Goal: Transaction & Acquisition: Book appointment/travel/reservation

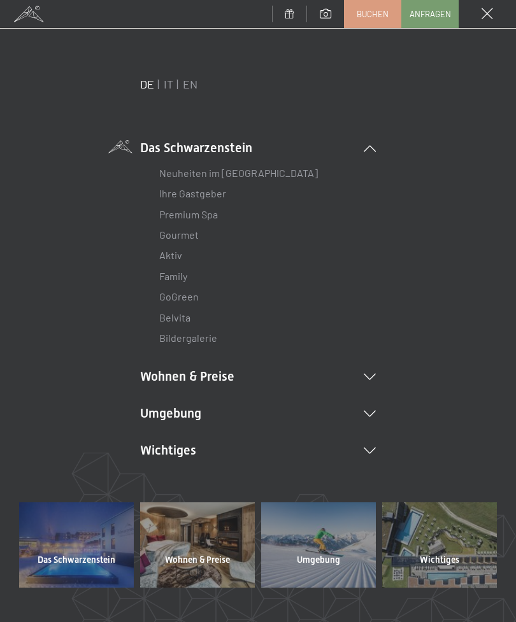
click at [371, 374] on icon at bounding box center [370, 377] width 12 height 6
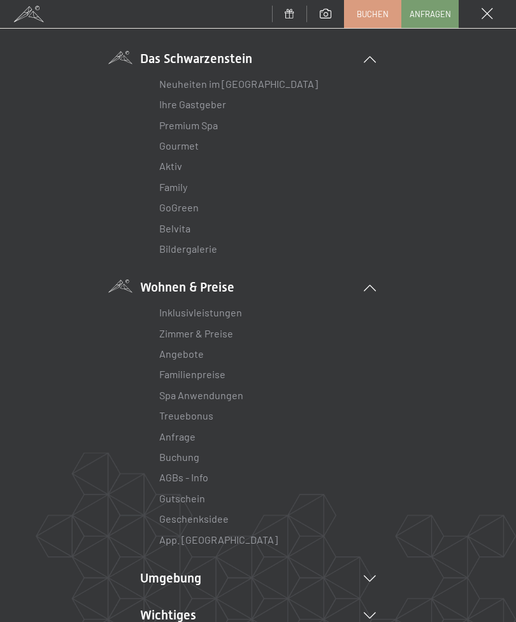
scroll to position [96, 0]
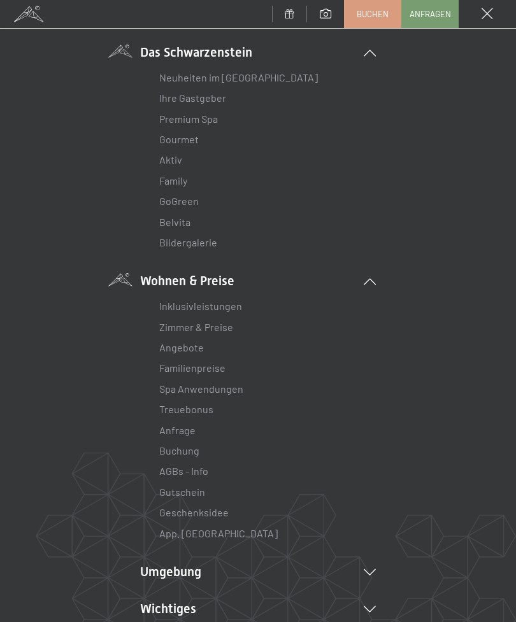
click at [223, 330] on link "Zimmer & Preise" at bounding box center [196, 327] width 74 height 12
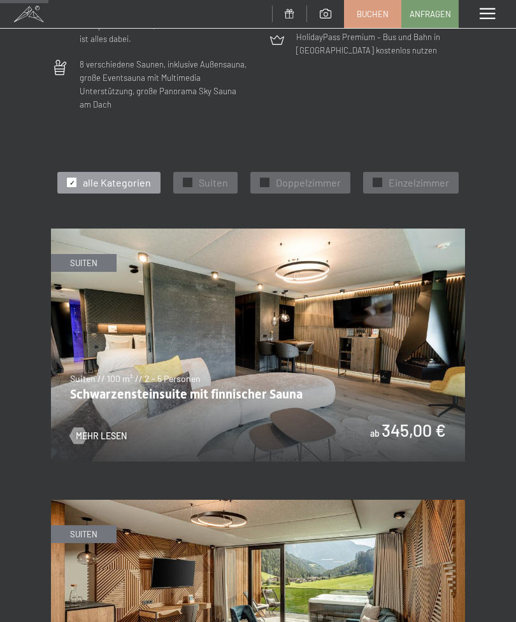
scroll to position [459, 0]
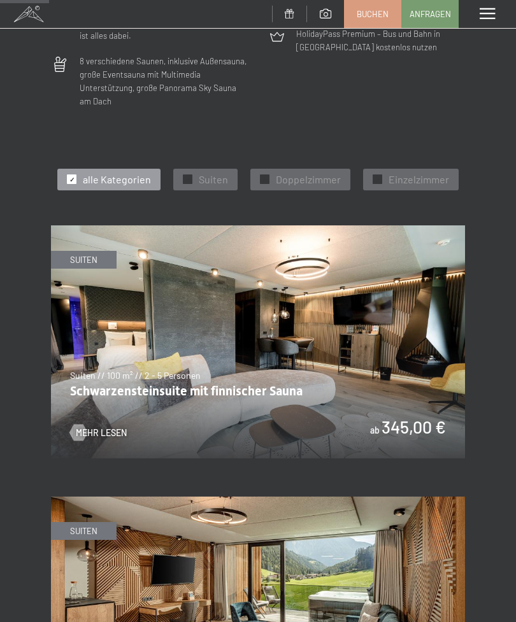
click at [204, 173] on span "Suiten" at bounding box center [213, 180] width 29 height 14
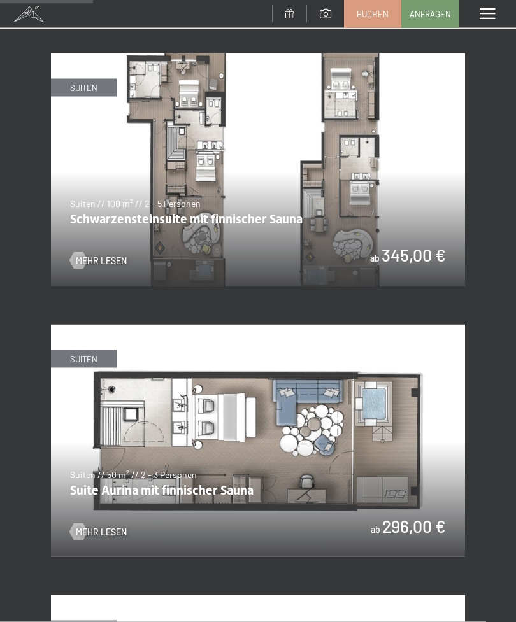
scroll to position [644, 0]
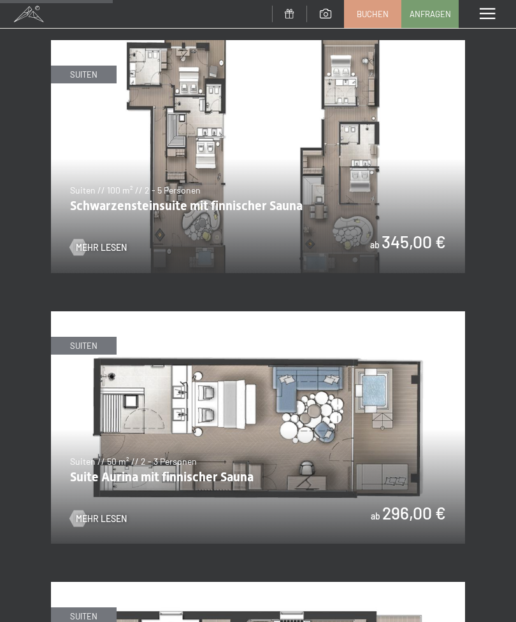
click at [321, 424] on img at bounding box center [258, 428] width 414 height 233
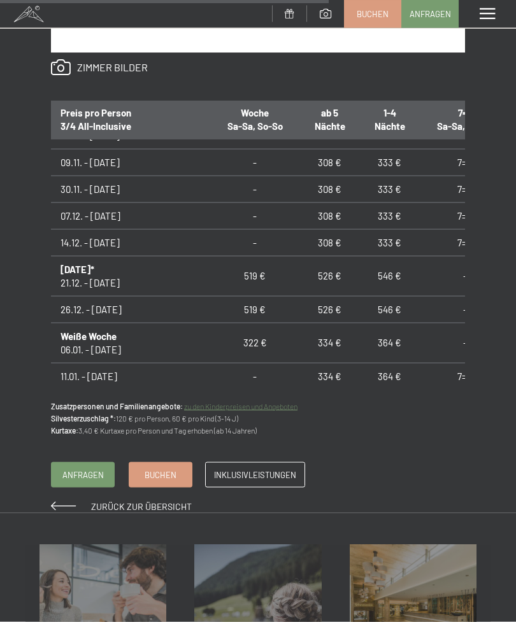
scroll to position [935, 0]
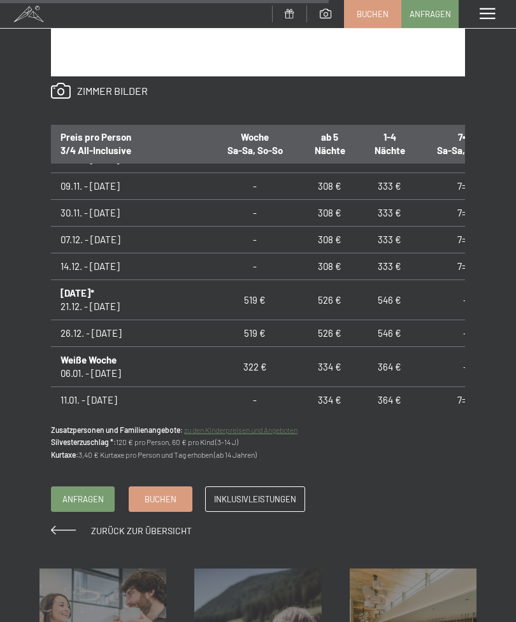
click at [161, 494] on span "Buchen" at bounding box center [161, 499] width 32 height 11
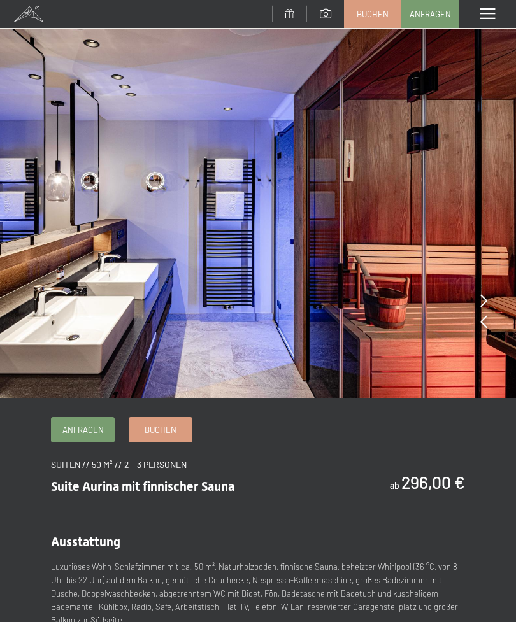
click at [475, 299] on img at bounding box center [258, 199] width 516 height 398
click at [482, 321] on icon at bounding box center [483, 321] width 7 height 13
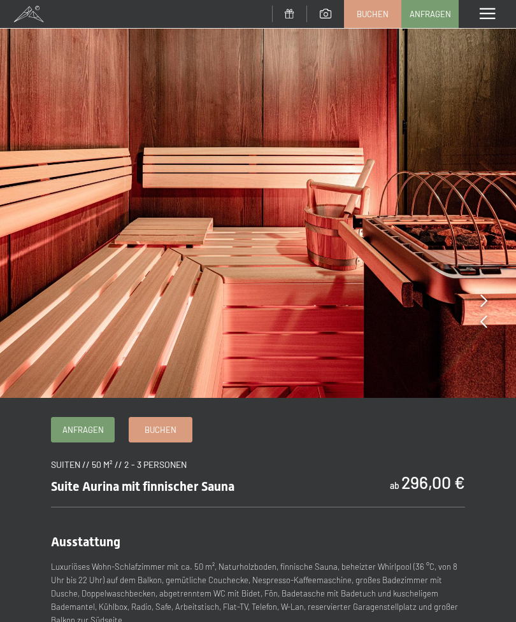
click at [480, 325] on icon at bounding box center [483, 321] width 7 height 13
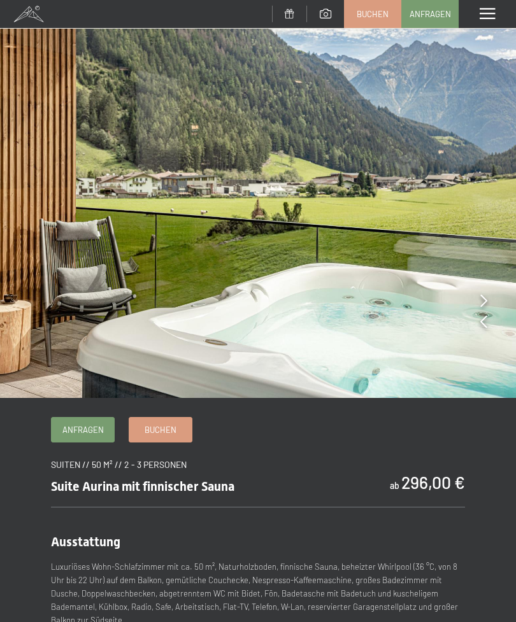
click at [480, 320] on icon at bounding box center [483, 321] width 7 height 13
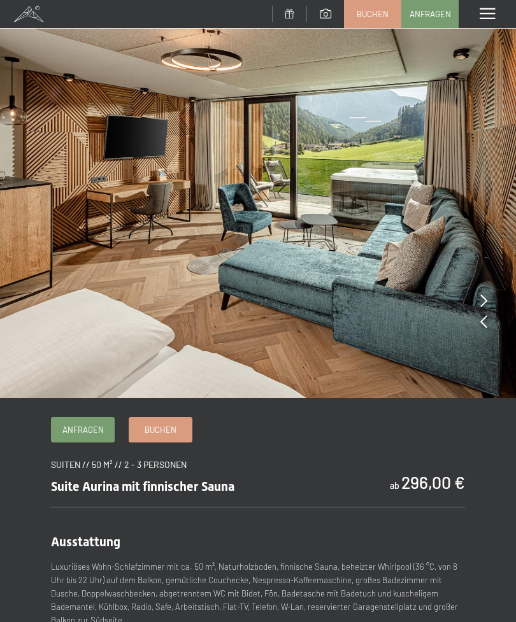
click at [485, 315] on icon at bounding box center [483, 321] width 7 height 13
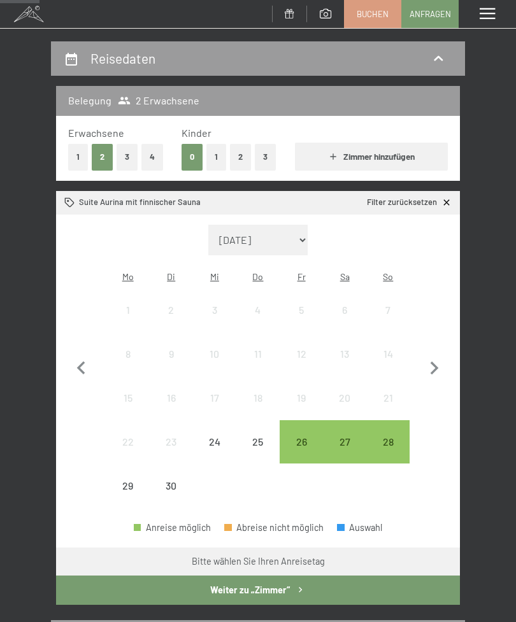
scroll to position [110, 0]
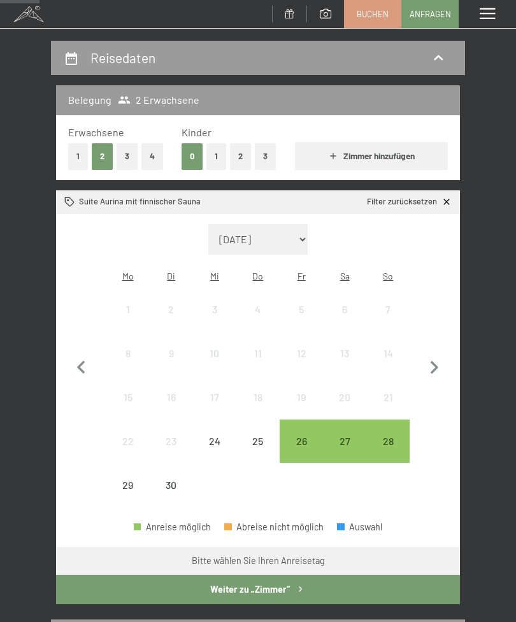
click at [433, 361] on icon "button" at bounding box center [434, 368] width 27 height 27
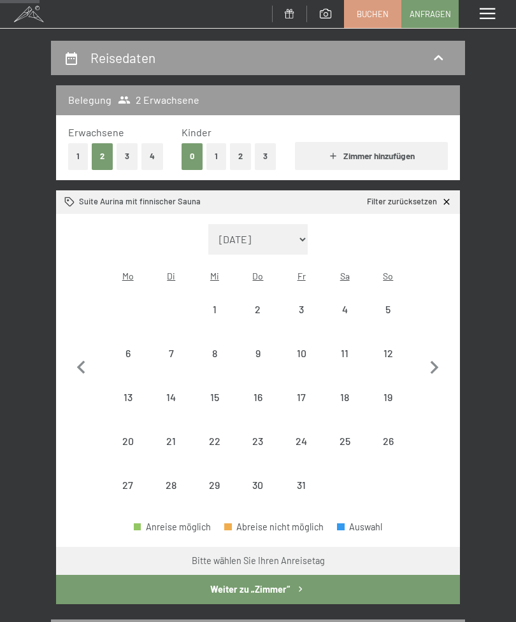
select select "2025-10-01"
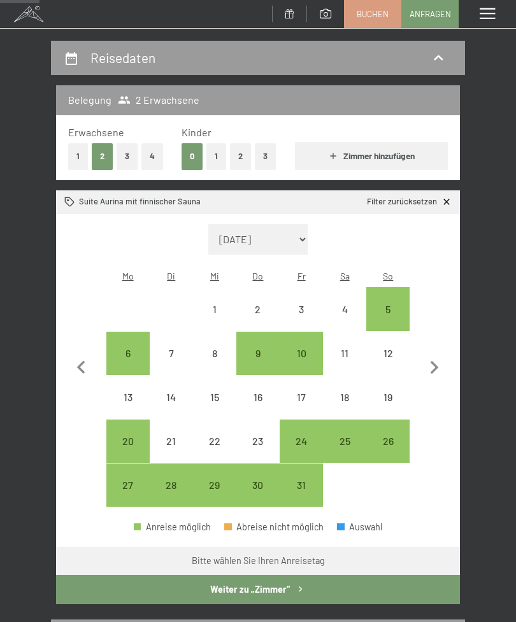
click at [434, 364] on icon "button" at bounding box center [434, 368] width 27 height 27
select select "2025-11-01"
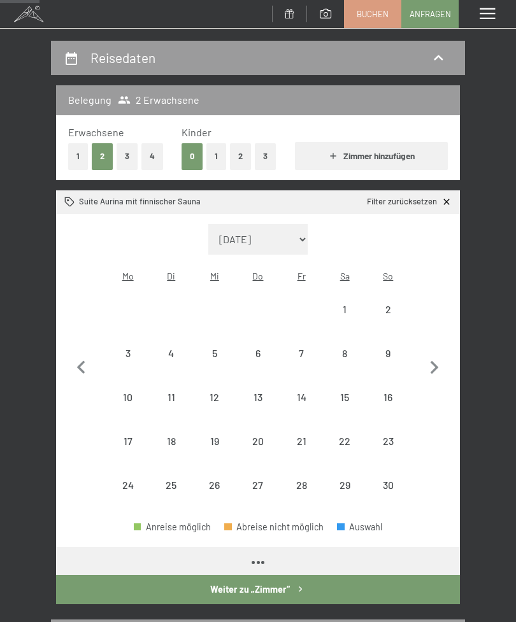
select select "2025-11-01"
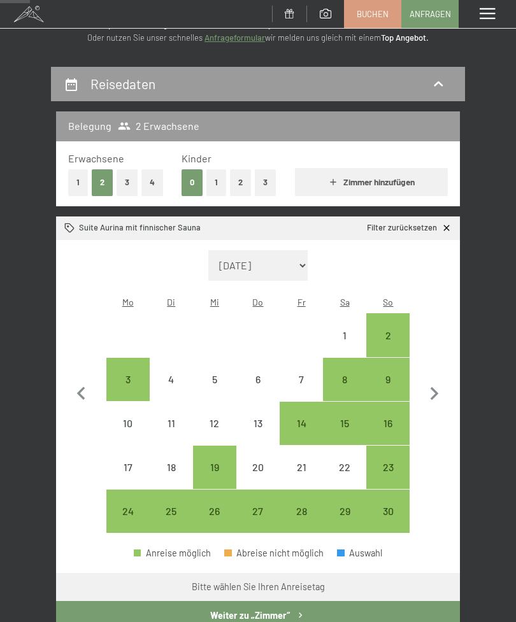
scroll to position [83, 0]
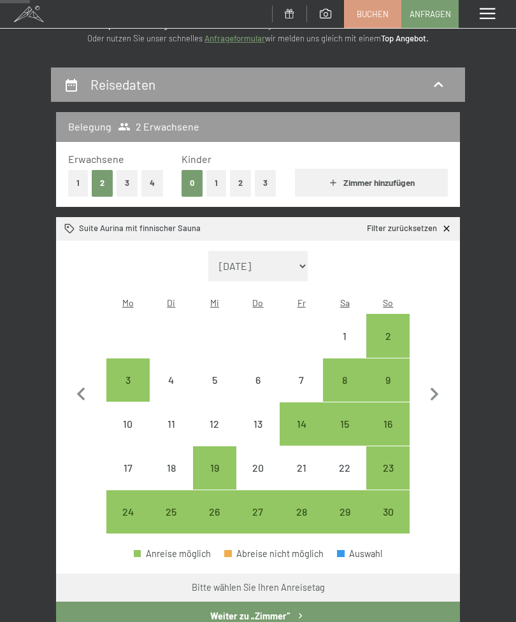
click at [444, 228] on icon at bounding box center [447, 229] width 11 height 11
select select "2025-11-01"
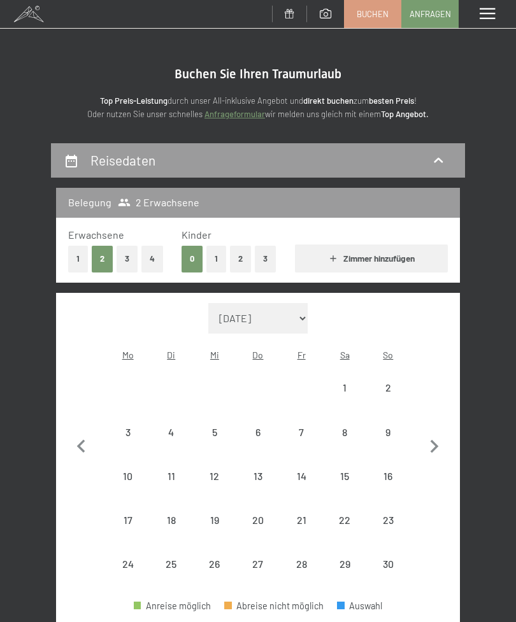
scroll to position [0, 0]
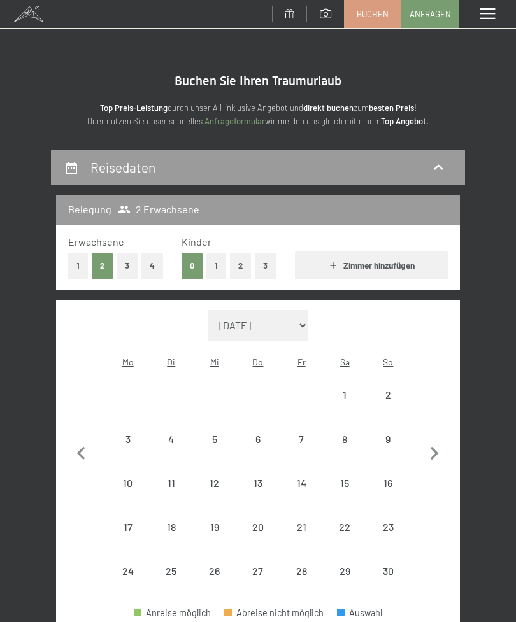
select select "2025-11-01"
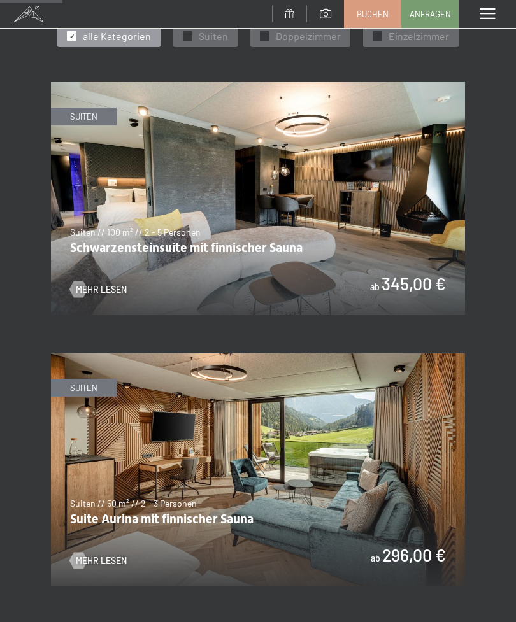
scroll to position [599, 0]
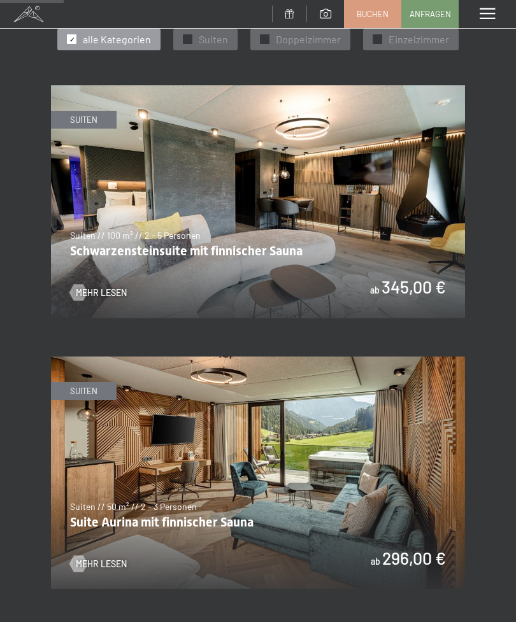
click at [412, 242] on img at bounding box center [258, 201] width 414 height 233
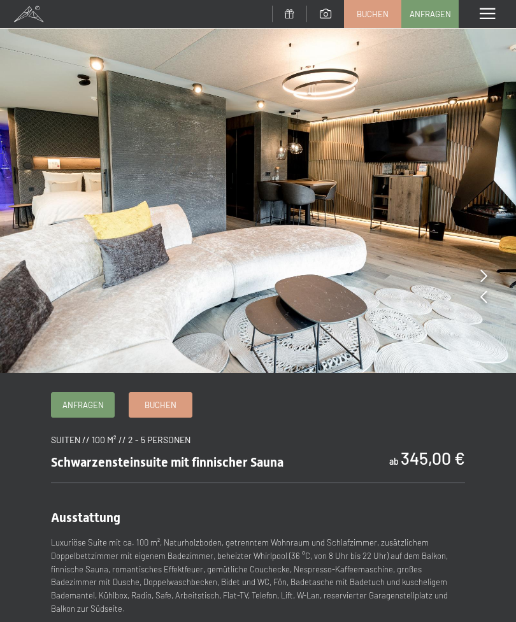
click at [481, 275] on icon at bounding box center [483, 275] width 7 height 13
click at [484, 276] on icon at bounding box center [483, 275] width 7 height 13
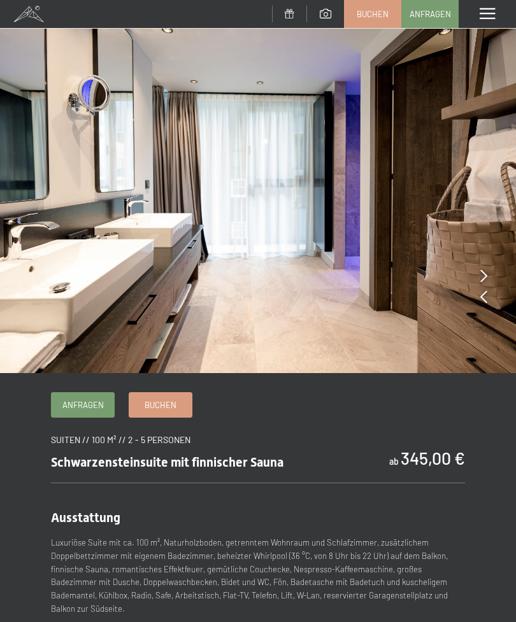
click at [478, 276] on img at bounding box center [258, 186] width 516 height 373
click at [486, 275] on icon at bounding box center [483, 275] width 7 height 13
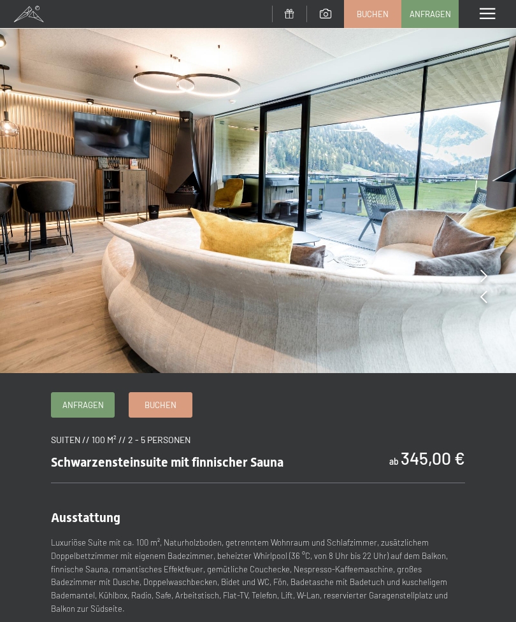
click at [482, 275] on icon at bounding box center [483, 275] width 7 height 13
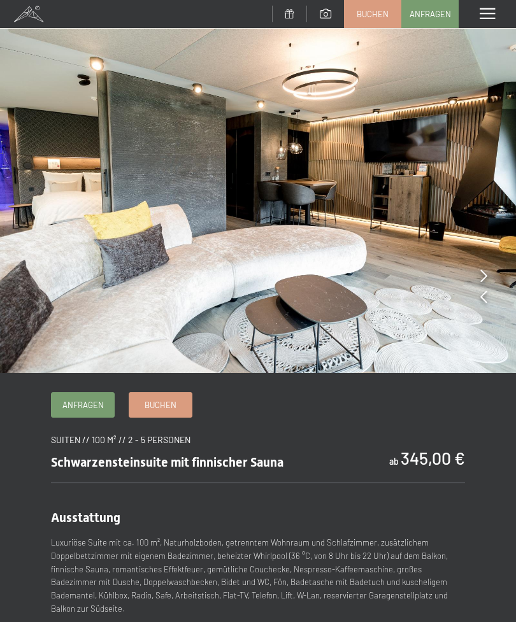
click at [162, 408] on span "Buchen" at bounding box center [161, 404] width 32 height 11
click at [173, 403] on span "Buchen" at bounding box center [161, 404] width 32 height 11
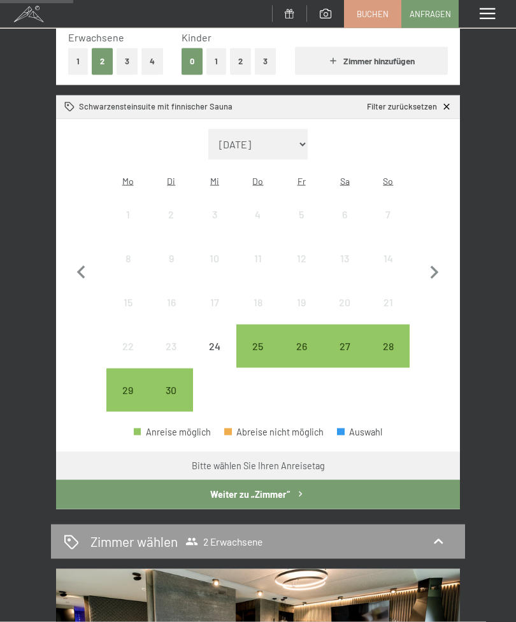
click at [436, 270] on icon "button" at bounding box center [434, 273] width 27 height 27
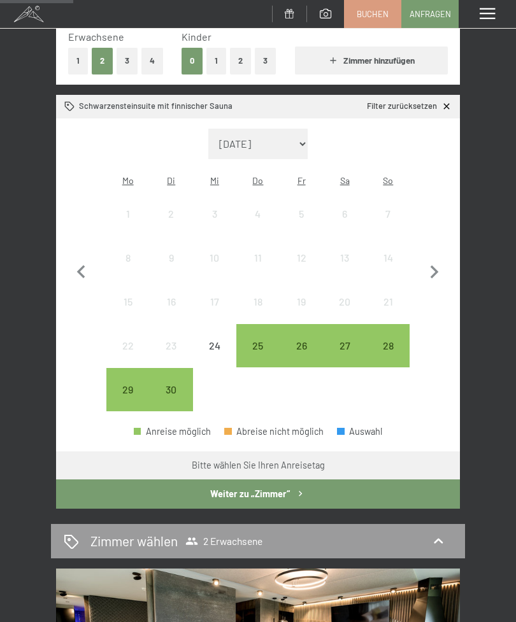
select select "[DATE]"
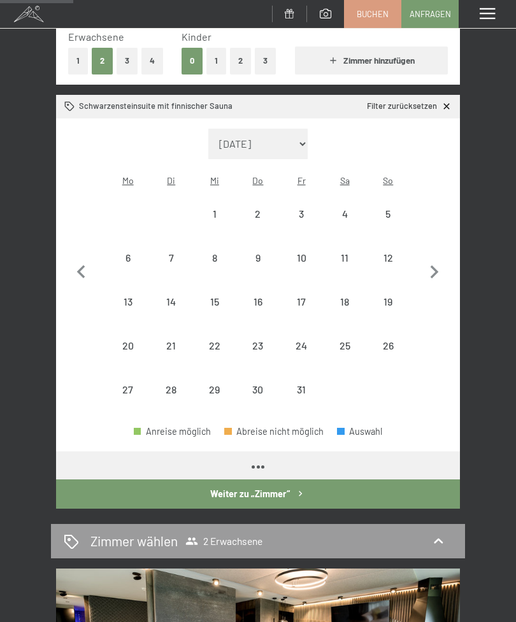
select select "[DATE]"
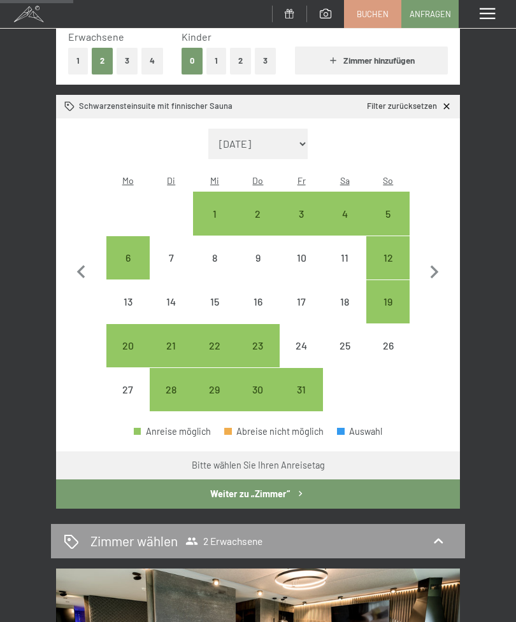
click at [433, 270] on icon "button" at bounding box center [434, 272] width 27 height 27
select select "[DATE]"
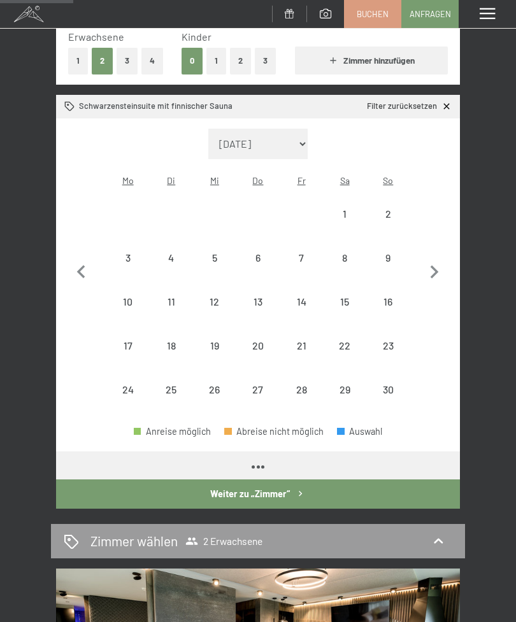
select select "[DATE]"
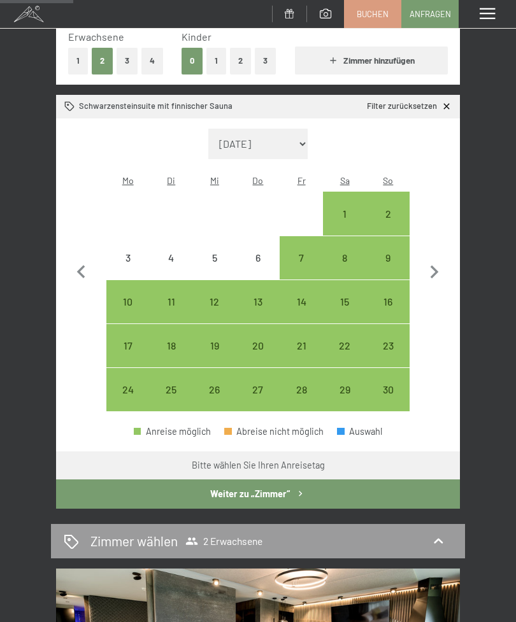
click at [304, 341] on div "21" at bounding box center [301, 361] width 41 height 41
select select "[DATE]"
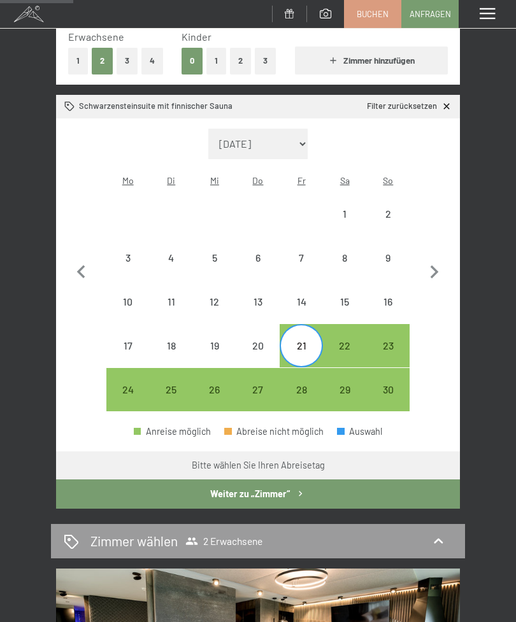
click at [389, 341] on div "23" at bounding box center [388, 361] width 41 height 41
select select "2025-11-01"
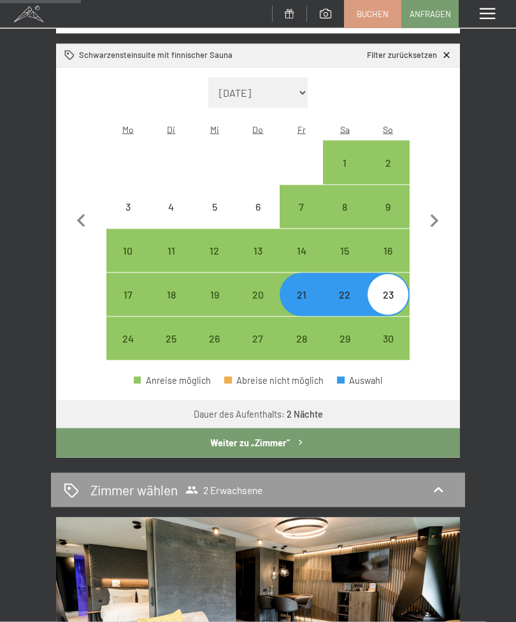
scroll to position [257, 0]
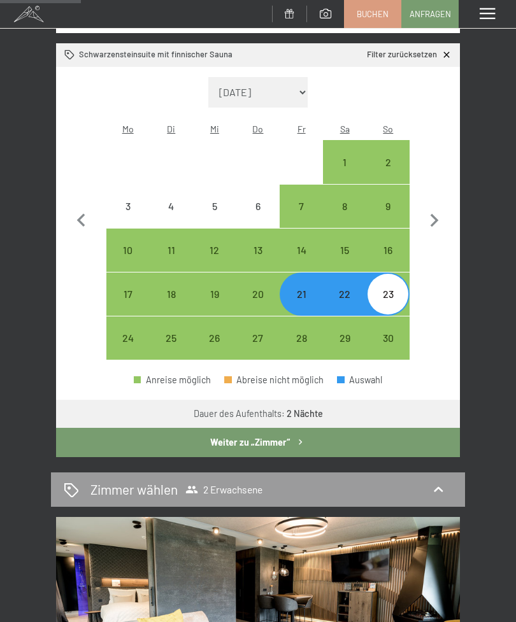
click at [304, 201] on div "7" at bounding box center [301, 221] width 41 height 41
select select "2025-11-01"
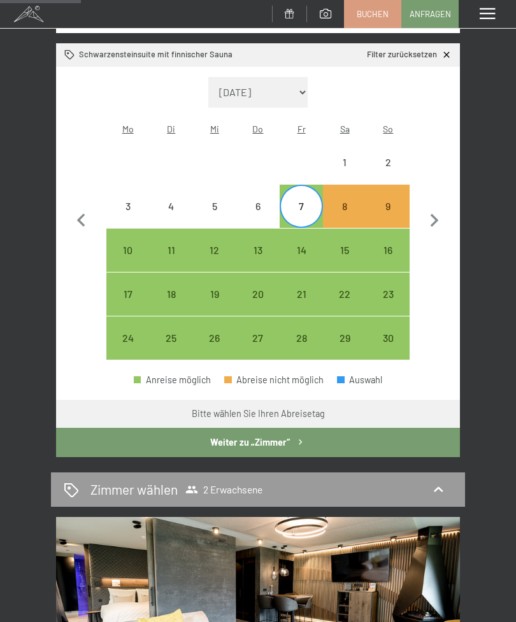
click at [384, 201] on div "9" at bounding box center [388, 221] width 41 height 41
select select "2025-11-01"
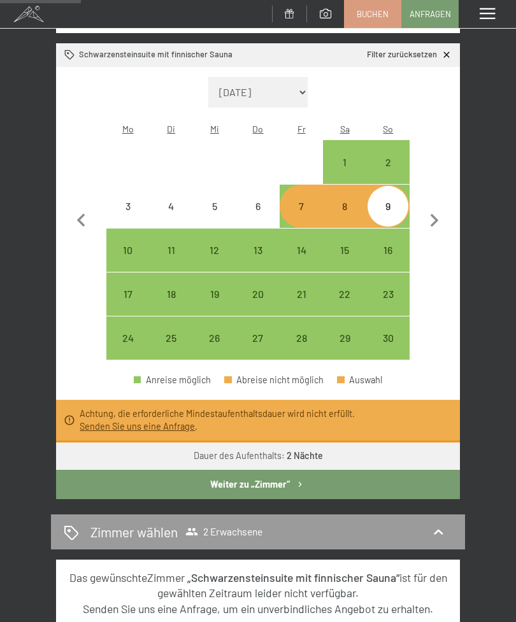
click at [442, 55] on icon at bounding box center [447, 55] width 11 height 11
select select "2025-11-01"
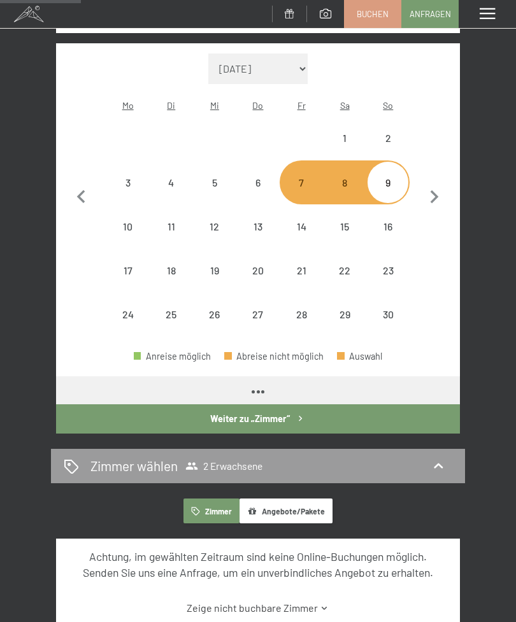
select select "2025-11-01"
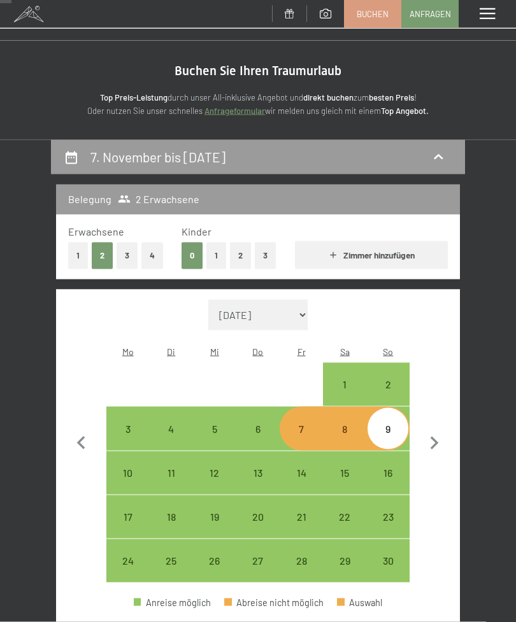
scroll to position [0, 0]
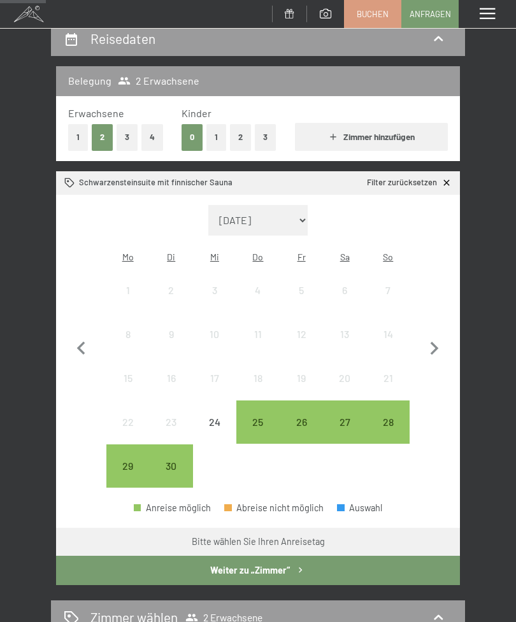
scroll to position [129, 0]
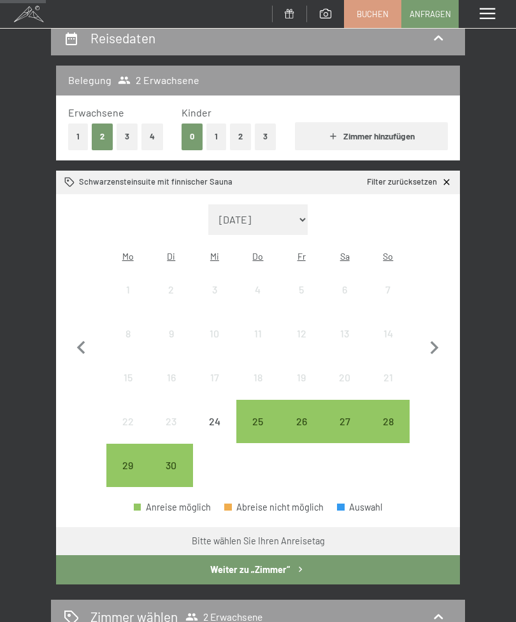
click at [434, 339] on icon "button" at bounding box center [434, 348] width 27 height 27
select select "[DATE]"
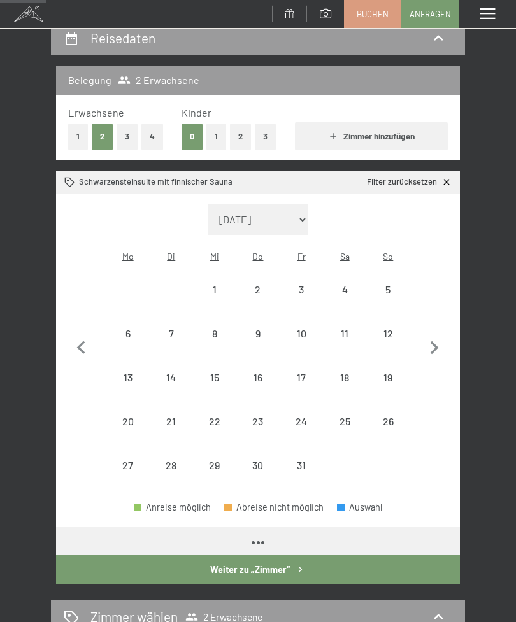
select select "[DATE]"
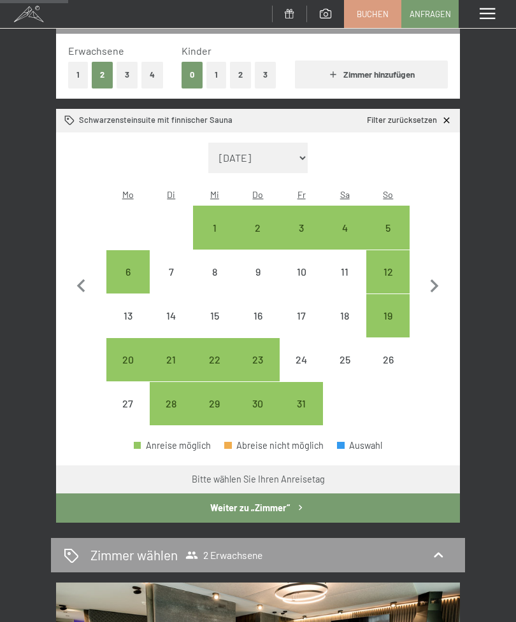
scroll to position [192, 0]
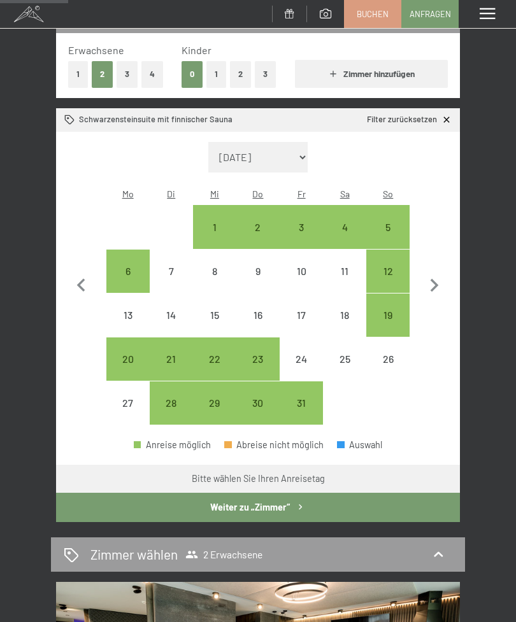
click at [434, 287] on icon "button" at bounding box center [434, 286] width 27 height 27
select select "2025-11-01"
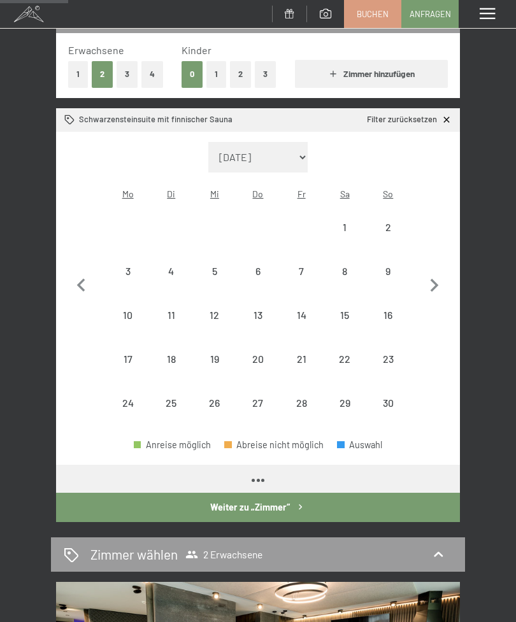
select select "2025-11-01"
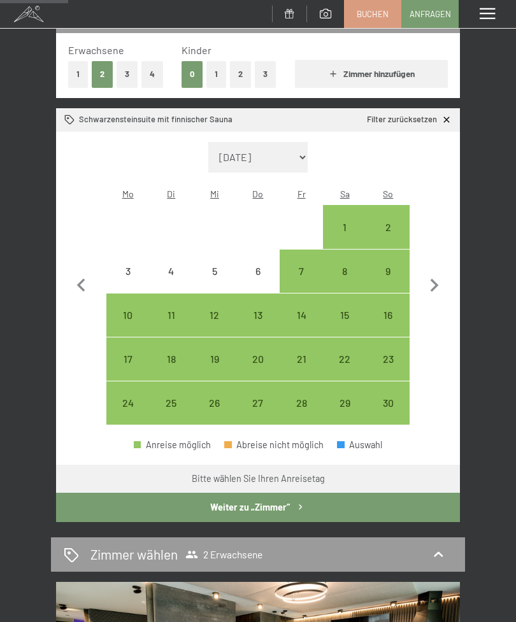
click at [299, 266] on div "7" at bounding box center [301, 286] width 41 height 41
select select "2025-11-01"
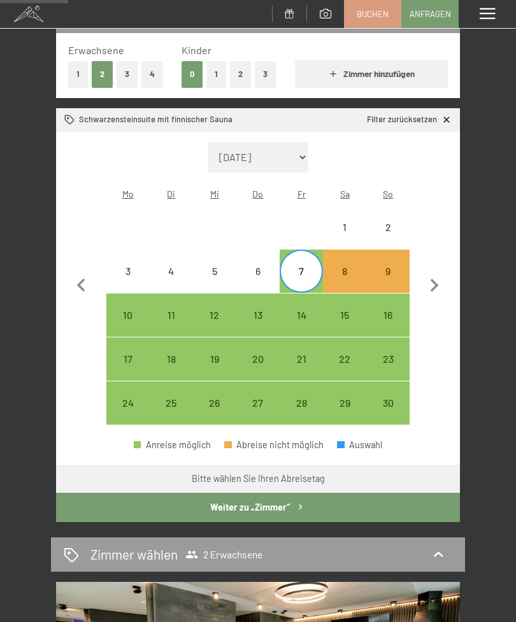
click at [305, 354] on div "21" at bounding box center [301, 374] width 41 height 41
select select "[DATE]"
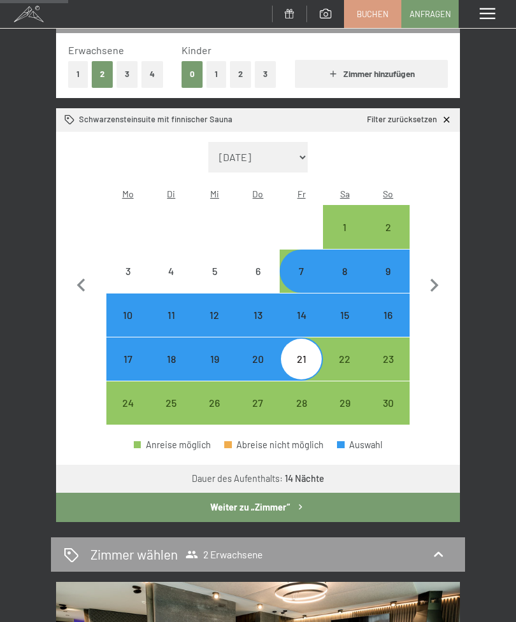
click at [303, 354] on div "21" at bounding box center [301, 374] width 41 height 41
select select "[DATE]"
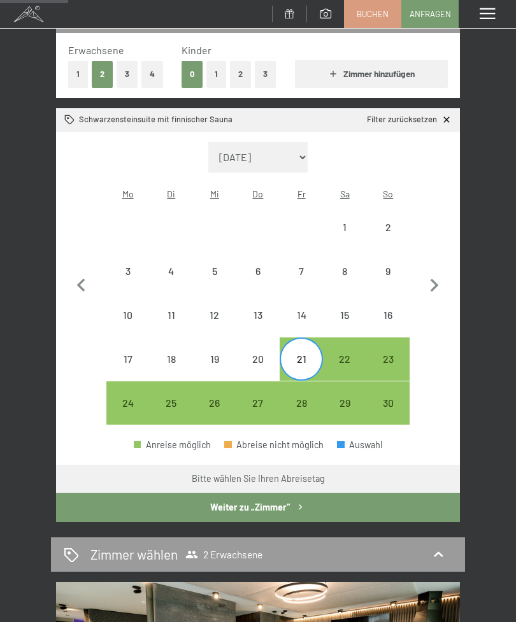
click at [391, 354] on div "23" at bounding box center [388, 374] width 41 height 41
select select "[DATE]"
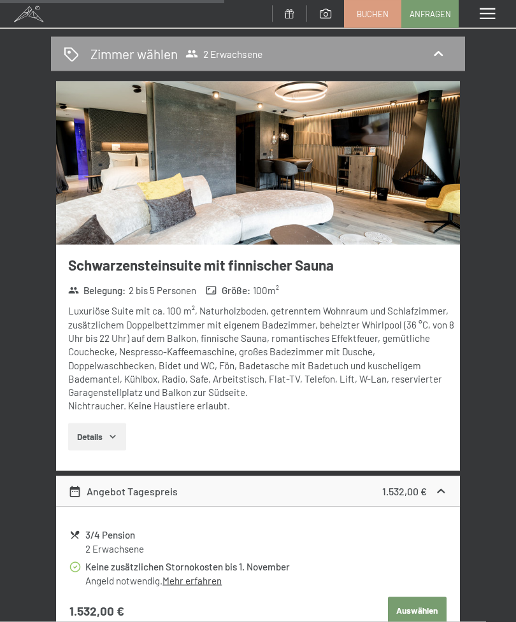
scroll to position [696, 0]
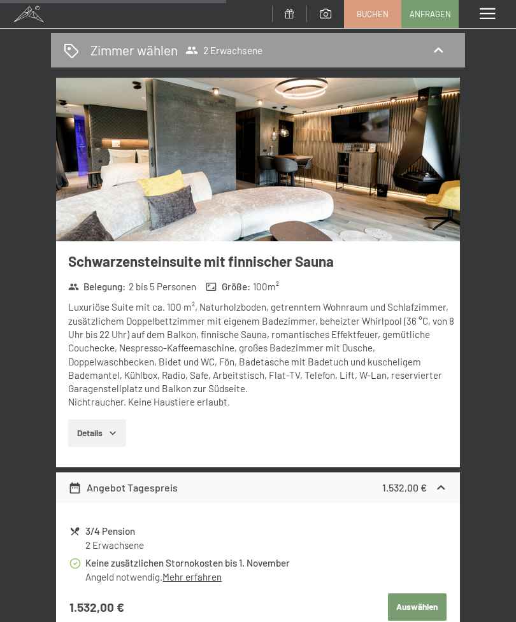
click at [417, 594] on button "Auswählen" at bounding box center [417, 608] width 59 height 28
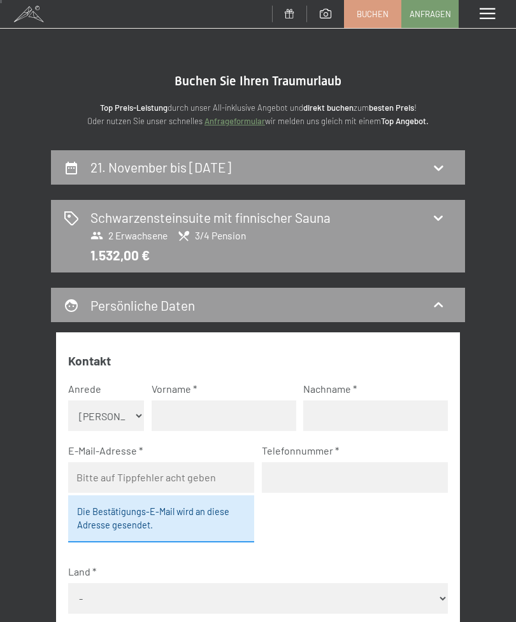
scroll to position [18, 0]
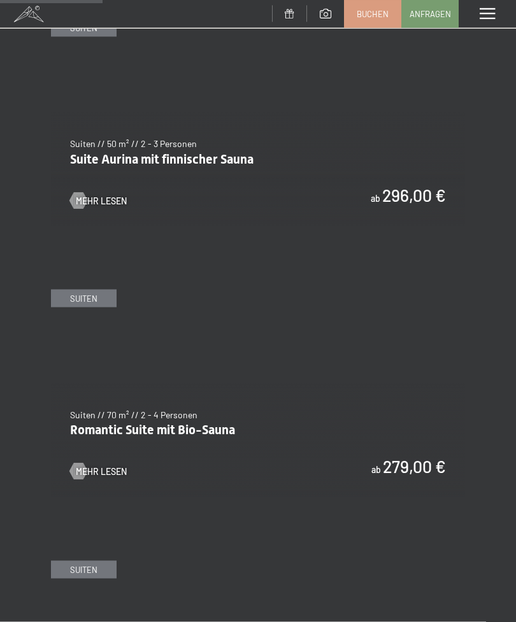
scroll to position [963, 0]
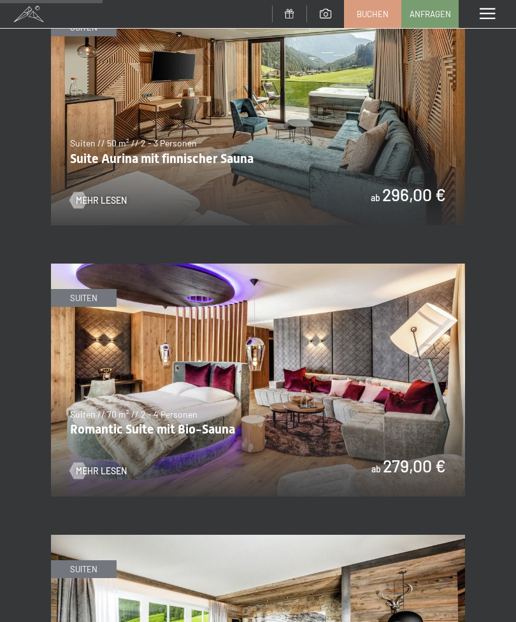
click at [336, 372] on img at bounding box center [258, 380] width 414 height 233
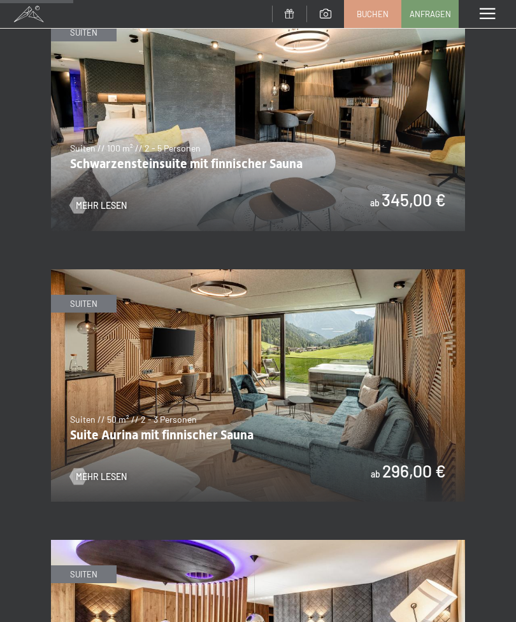
scroll to position [686, 0]
click at [348, 159] on img at bounding box center [258, 115] width 414 height 233
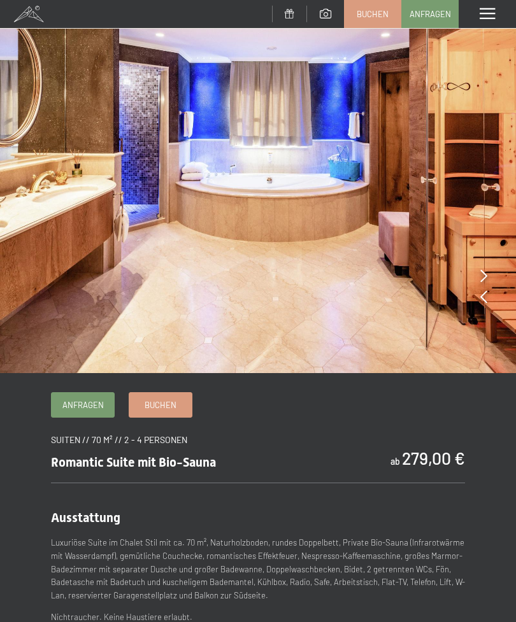
click at [483, 275] on icon at bounding box center [483, 275] width 7 height 13
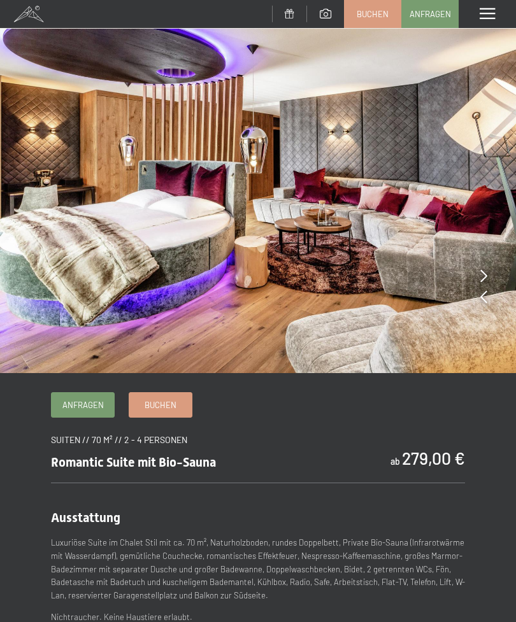
click at [478, 274] on img at bounding box center [258, 186] width 516 height 373
click at [485, 299] on icon at bounding box center [483, 297] width 7 height 13
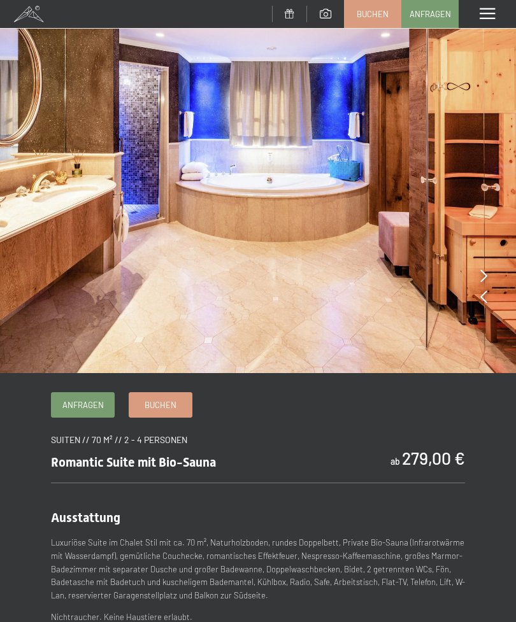
click at [175, 404] on span "Buchen" at bounding box center [161, 404] width 32 height 11
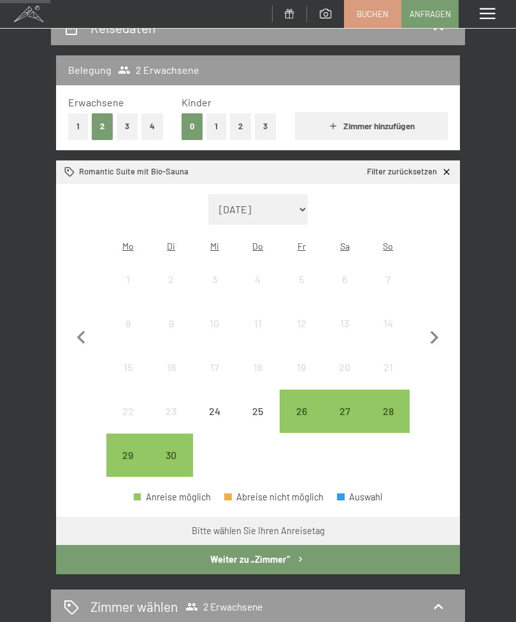
scroll to position [141, 0]
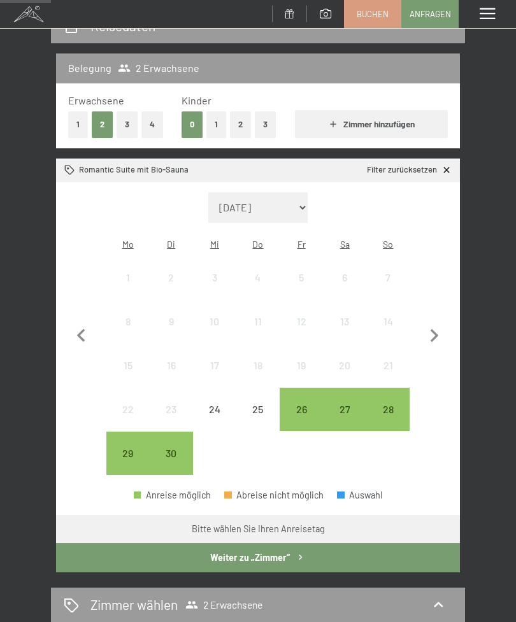
click at [437, 330] on icon "button" at bounding box center [434, 336] width 27 height 27
select select "[DATE]"
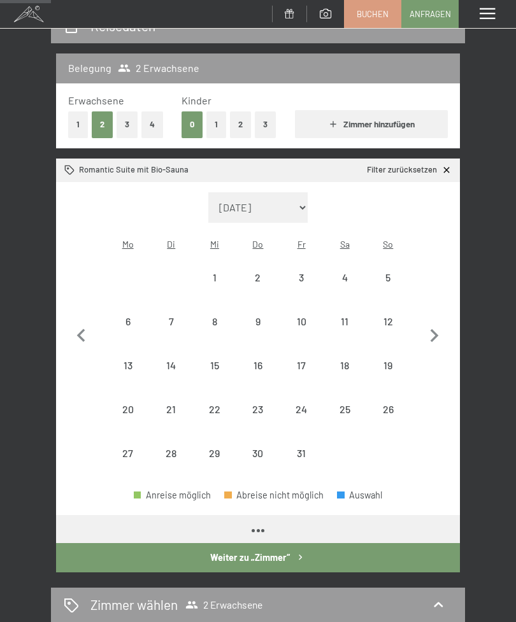
select select "[DATE]"
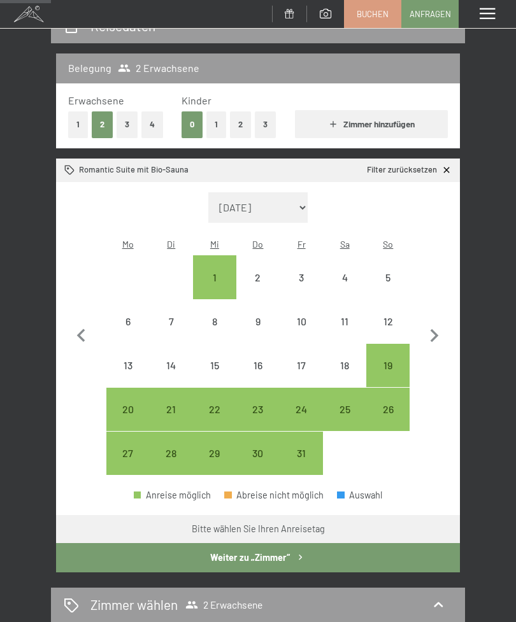
click at [433, 329] on icon "button" at bounding box center [435, 335] width 8 height 13
select select "2025-11-01"
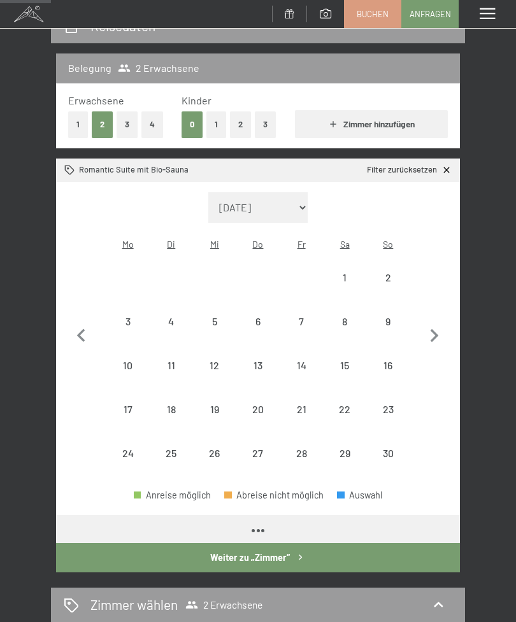
select select "2025-11-01"
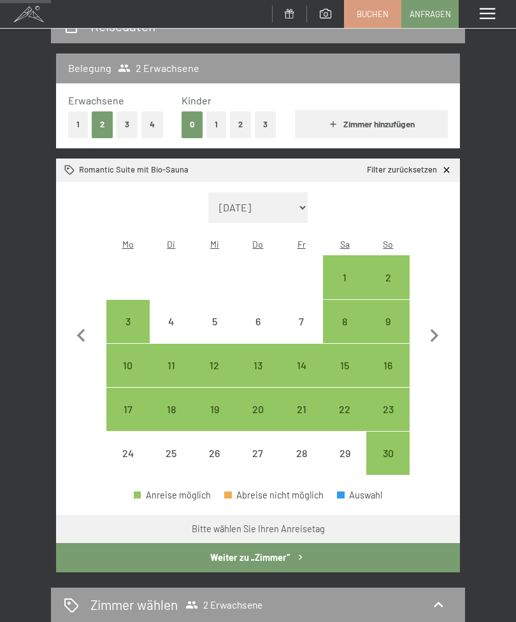
click at [304, 405] on div "21" at bounding box center [301, 425] width 41 height 41
select select "2025-11-01"
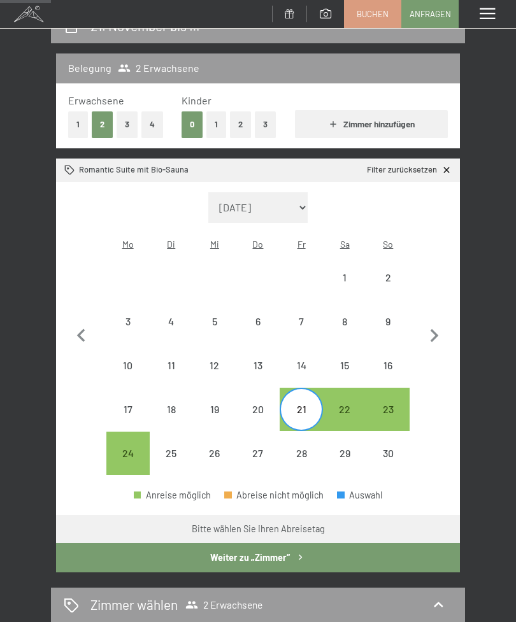
click at [392, 405] on div "23" at bounding box center [388, 425] width 41 height 41
select select "2025-11-01"
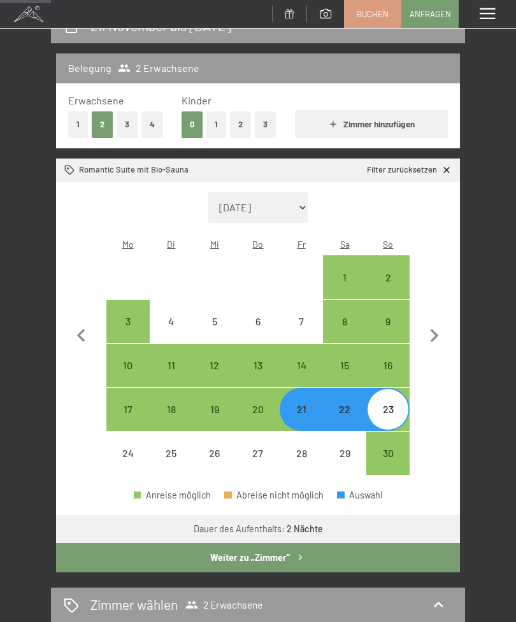
click at [298, 552] on icon "button" at bounding box center [300, 557] width 11 height 11
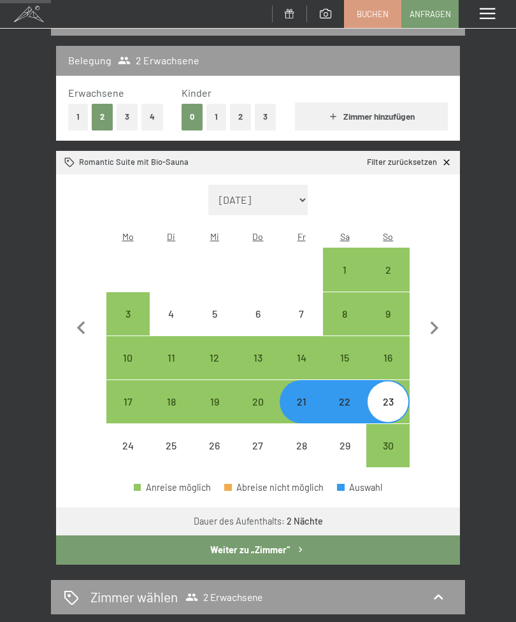
select select "2025-11-01"
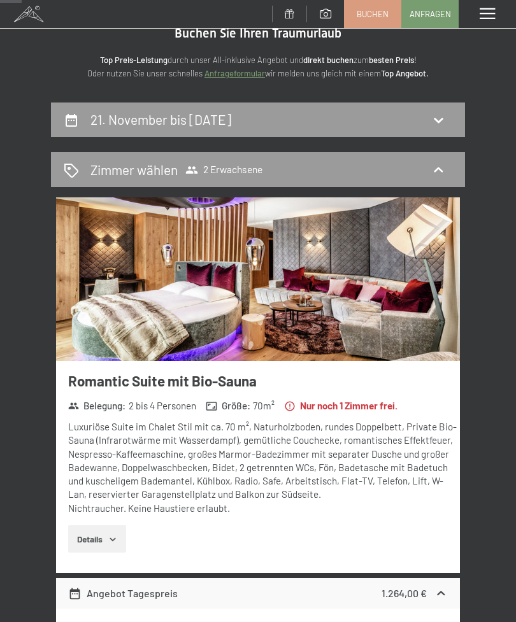
scroll to position [47, 0]
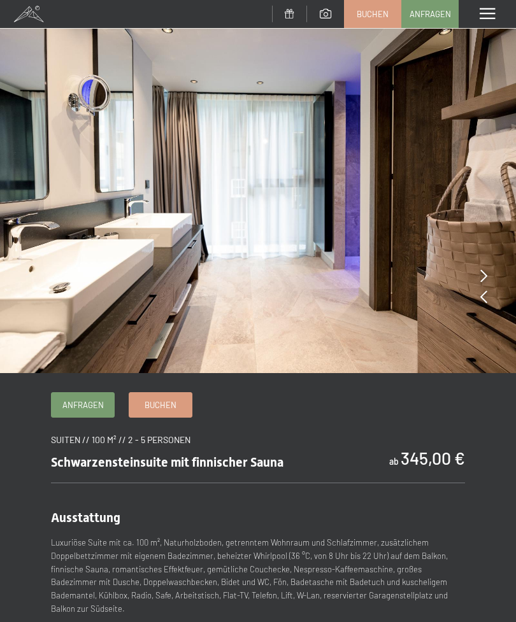
click at [161, 405] on span "Buchen" at bounding box center [161, 404] width 32 height 11
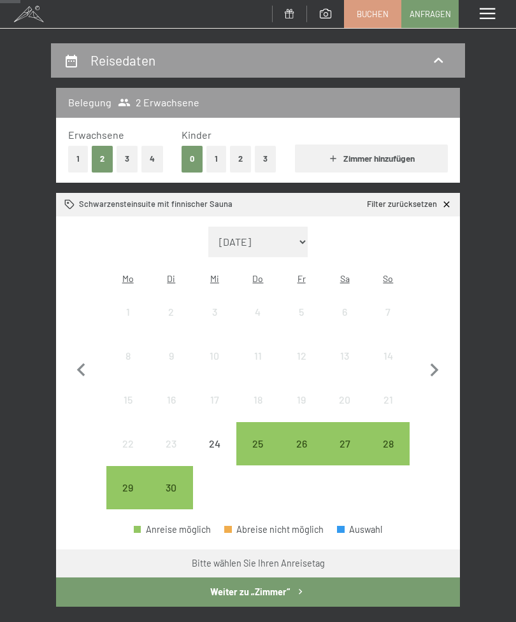
scroll to position [110, 0]
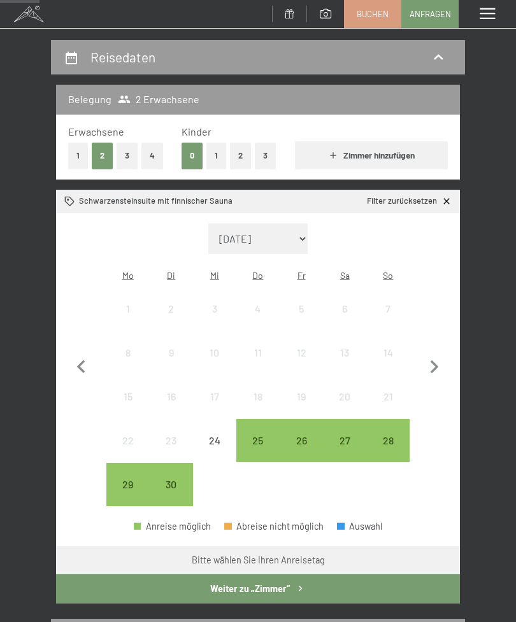
click at [439, 355] on icon "button" at bounding box center [434, 367] width 27 height 27
select select "[DATE]"
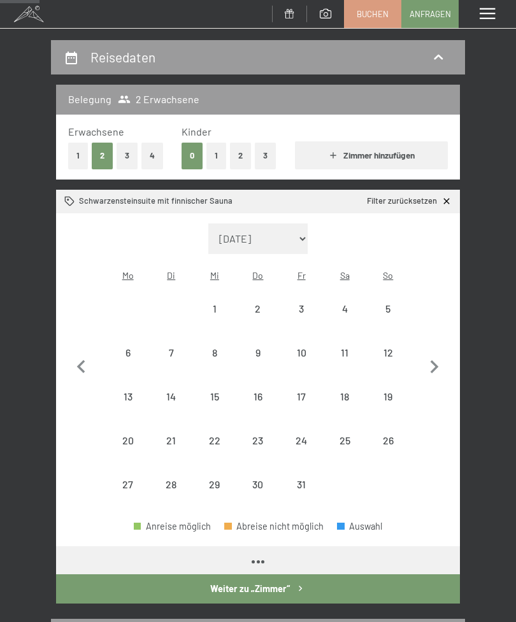
select select "[DATE]"
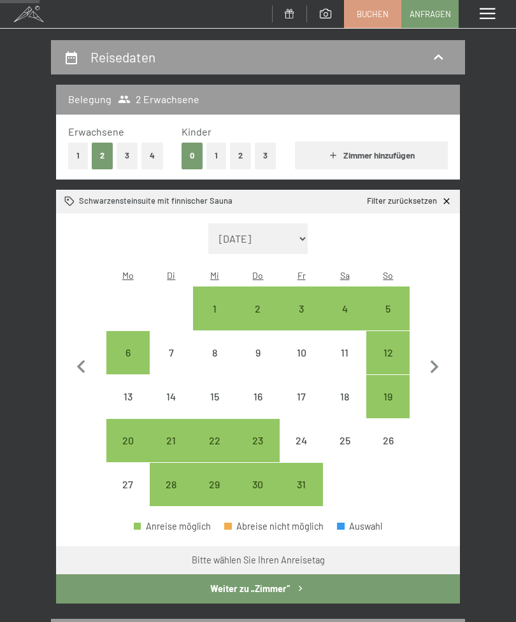
click at [434, 361] on icon "button" at bounding box center [435, 367] width 8 height 13
select select "[DATE]"
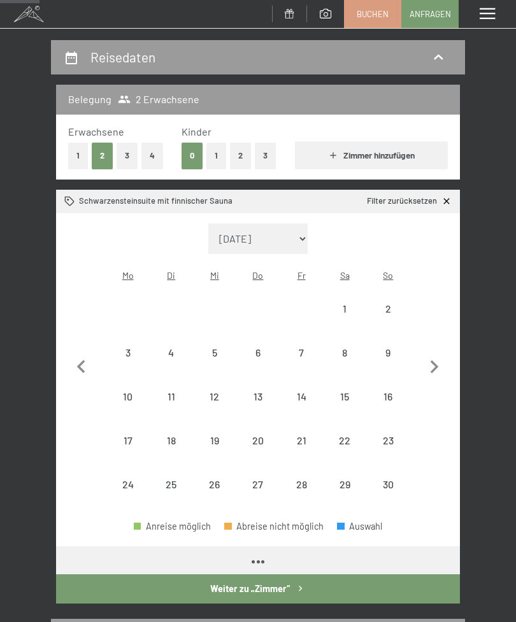
select select "[DATE]"
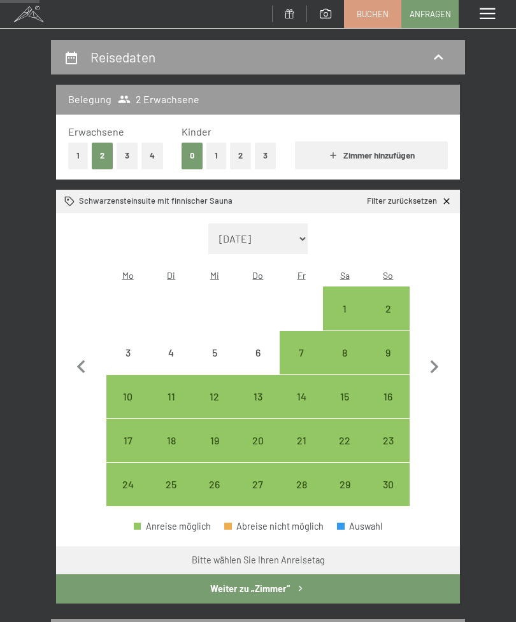
click at [310, 333] on div "7" at bounding box center [301, 353] width 41 height 41
select select "[DATE]"
